Goal: Task Accomplishment & Management: Complete application form

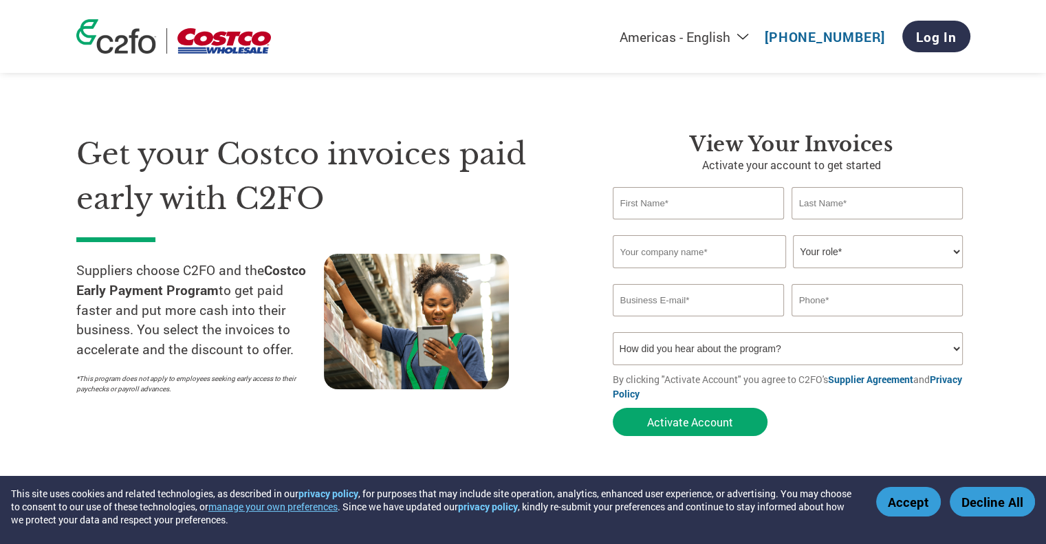
click at [687, 205] on input "text" at bounding box center [699, 203] width 172 height 32
click at [630, 153] on h3 "View Your Invoices" at bounding box center [792, 144] width 358 height 25
click at [665, 206] on input "text" at bounding box center [699, 203] width 172 height 32
type input "m"
type input "[PERSON_NAME]"
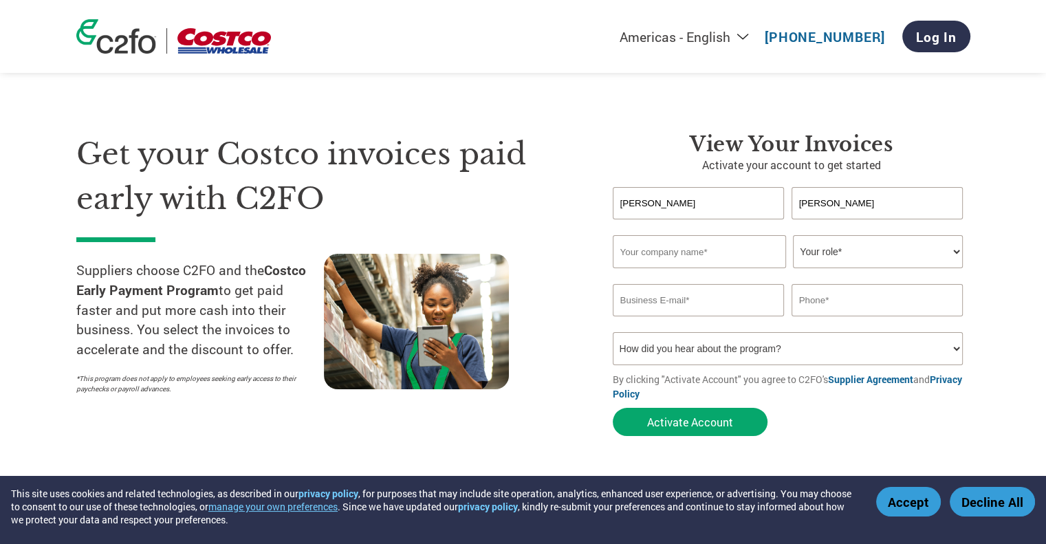
type input "[PERSON_NAME]"
type input "Gravity Coffee Company"
select select "CFO"
click at [793, 235] on select "Your role* CFO Controller Credit Manager Finance Director Treasurer CEO Preside…" at bounding box center [878, 251] width 170 height 33
type input "[PERSON_NAME][EMAIL_ADDRESS][DOMAIN_NAME]"
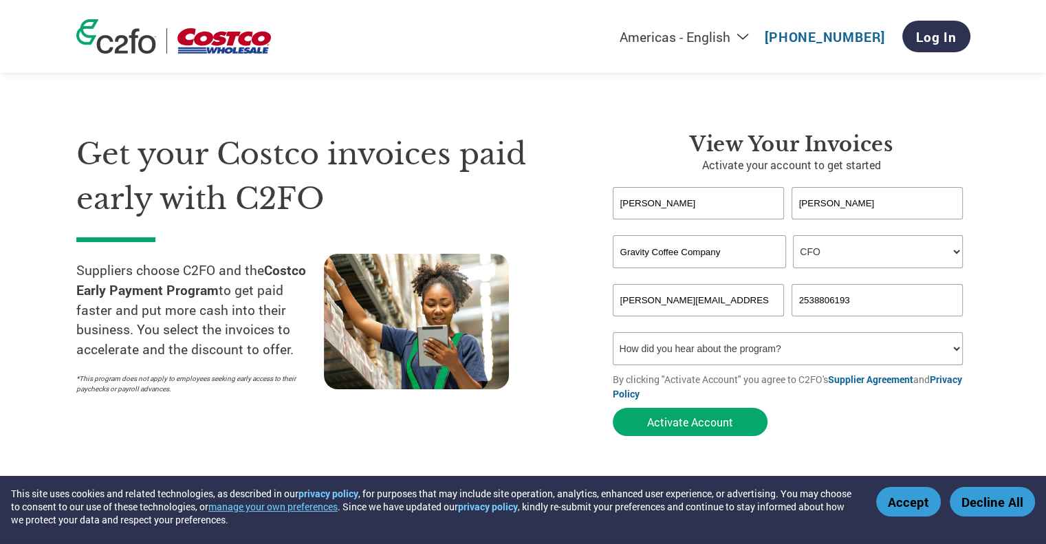
type input "2538806193"
select select "Other"
click at [613, 332] on select "How did you hear about the program? Received a letter Email Social Media Online…" at bounding box center [788, 348] width 351 height 33
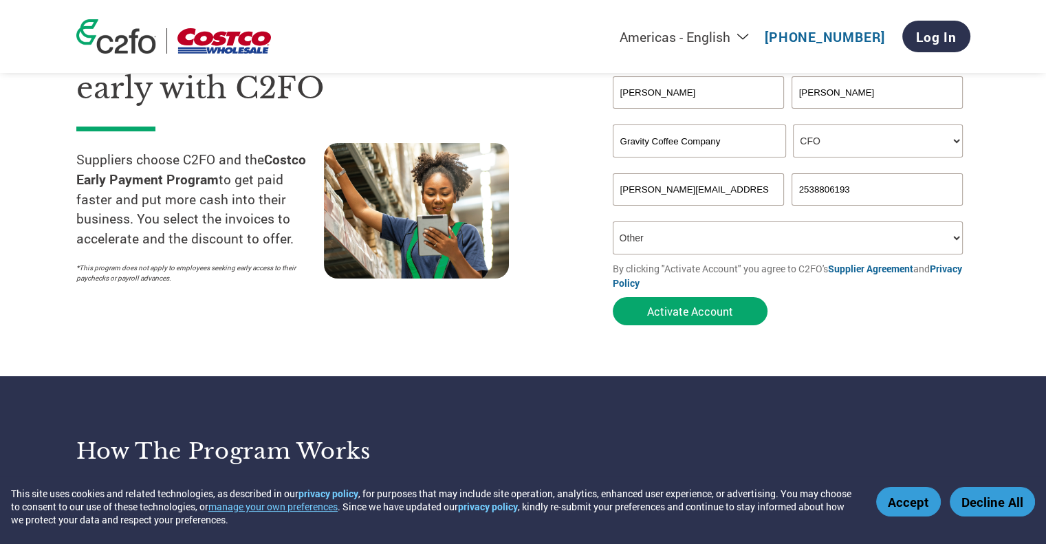
scroll to position [138, 0]
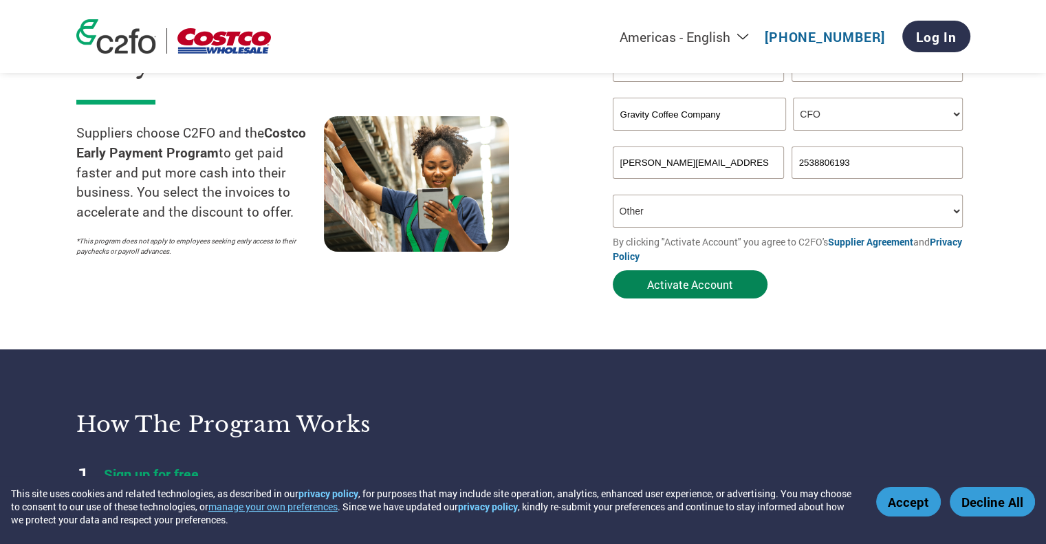
click at [693, 292] on button "Activate Account" at bounding box center [690, 284] width 155 height 28
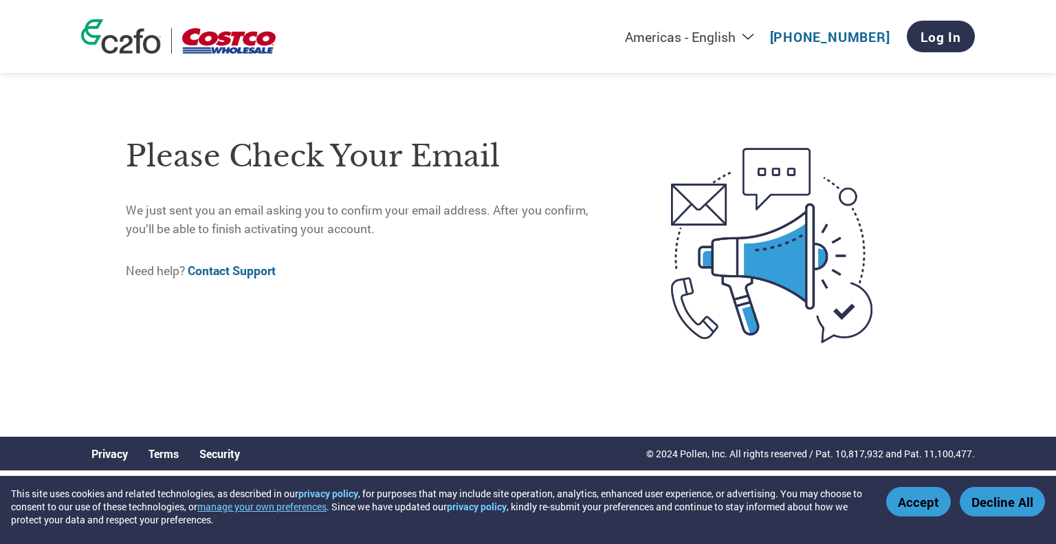
click at [931, 495] on button "Accept" at bounding box center [919, 502] width 65 height 30
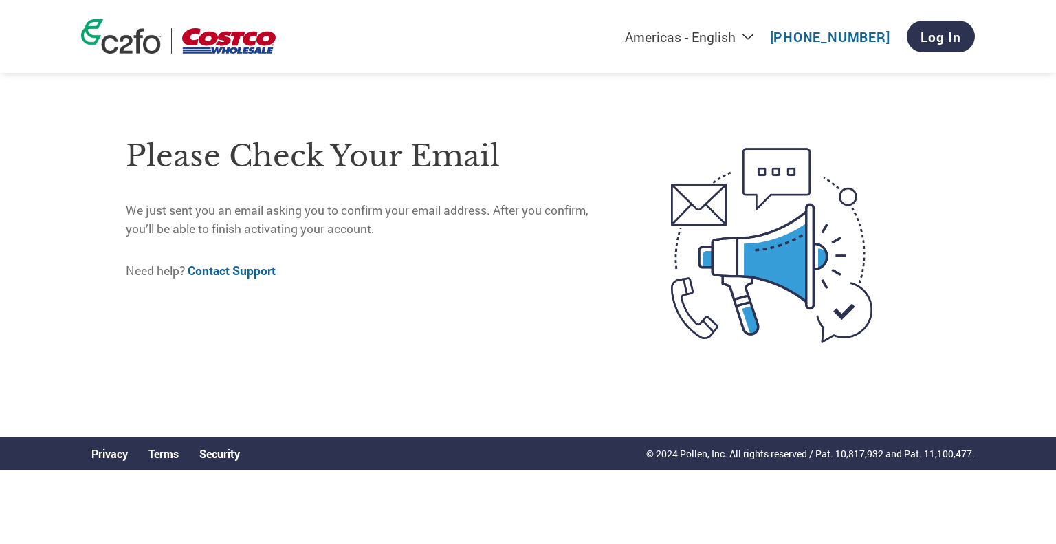
drag, startPoint x: 493, startPoint y: 227, endPoint x: 484, endPoint y: 235, distance: 12.2
click at [492, 231] on p "We just sent you an email asking you to confirm your email address. After you c…" at bounding box center [370, 220] width 488 height 36
click at [946, 36] on link "Log In" at bounding box center [941, 37] width 68 height 32
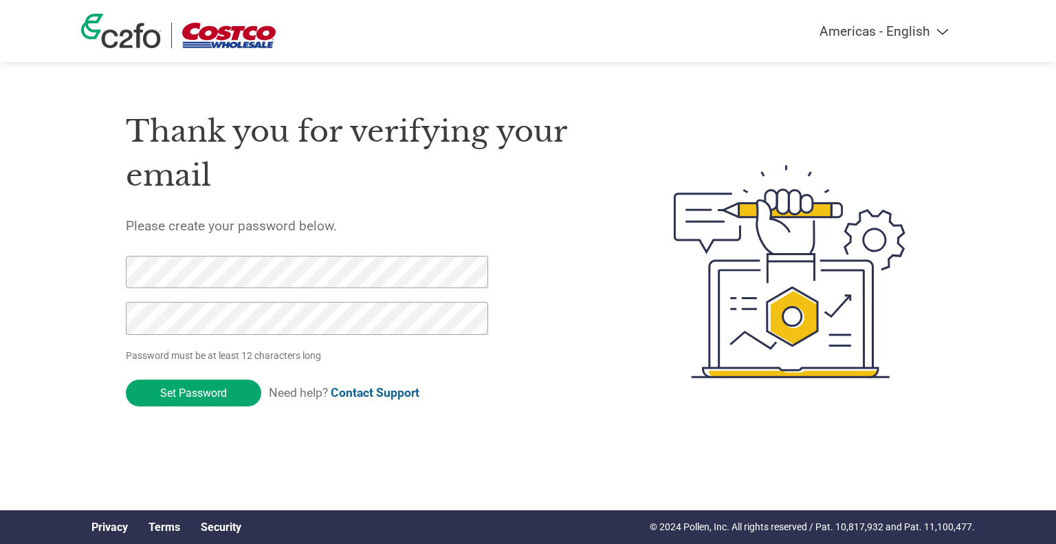
click at [0, 241] on div "Americas - English Américas - Español [GEOGRAPHIC_DATA] - Português Amériques -…" at bounding box center [528, 216] width 1056 height 433
click at [219, 395] on input "Set Password" at bounding box center [193, 393] width 135 height 27
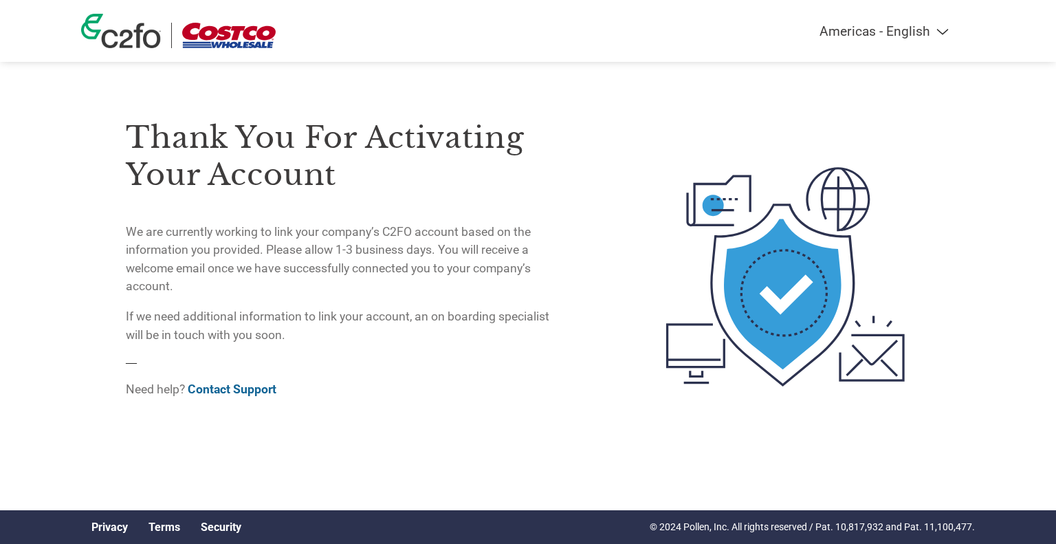
click at [302, 248] on p "We are currently working to link your company’s C2FO account based on the infor…" at bounding box center [343, 259] width 435 height 73
